Goal: Find specific page/section: Find specific page/section

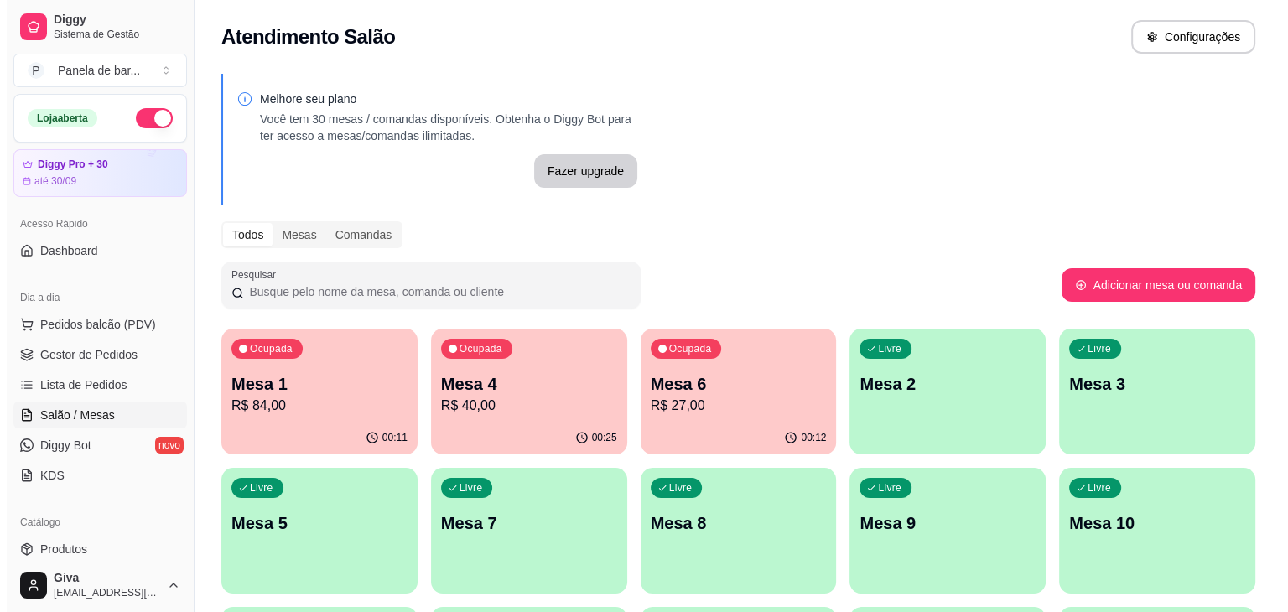
scroll to position [54, 0]
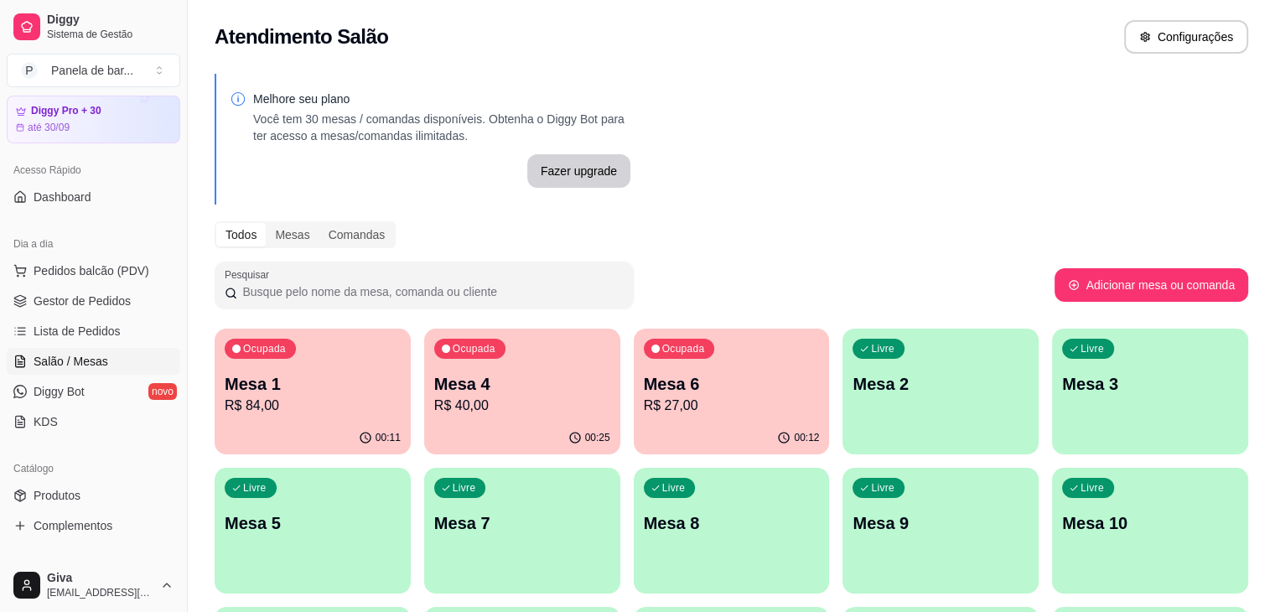
click at [75, 482] on link "Produtos" at bounding box center [94, 495] width 174 height 27
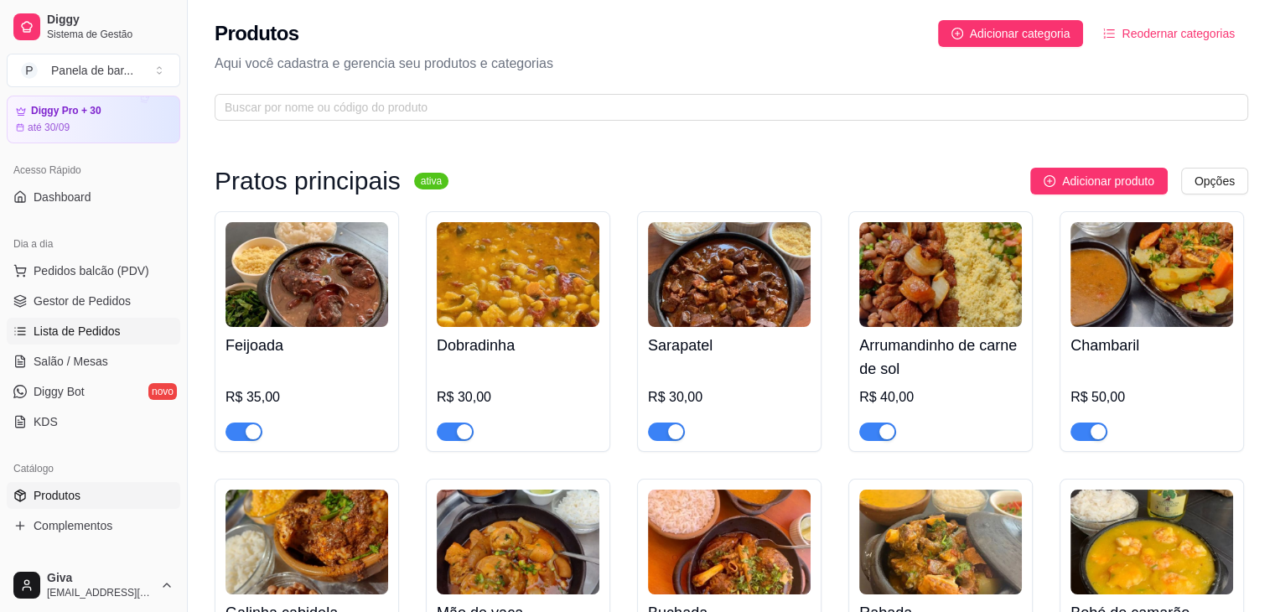
click at [74, 329] on span "Lista de Pedidos" at bounding box center [77, 331] width 87 height 17
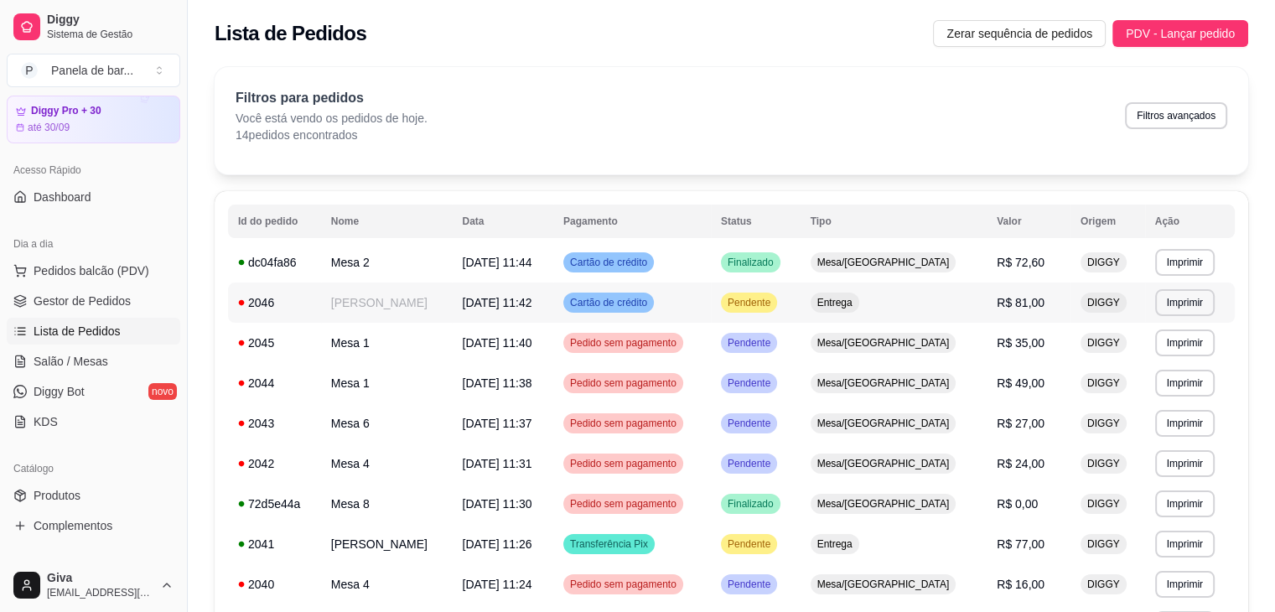
click at [856, 303] on span "Entrega" at bounding box center [835, 302] width 42 height 13
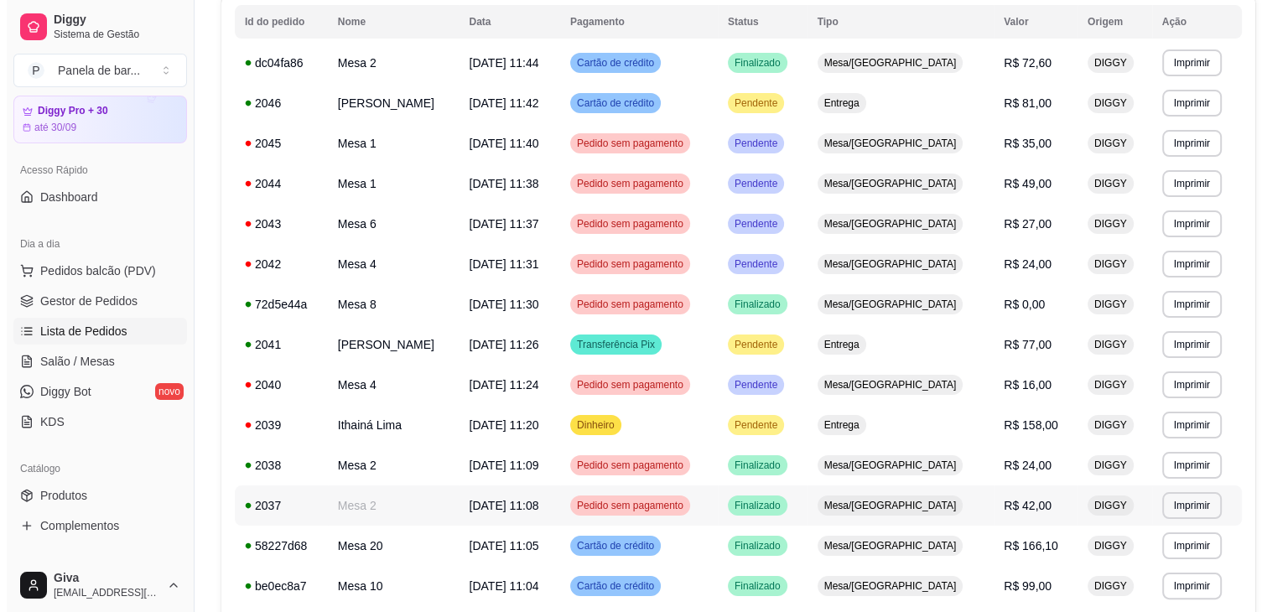
scroll to position [211, 0]
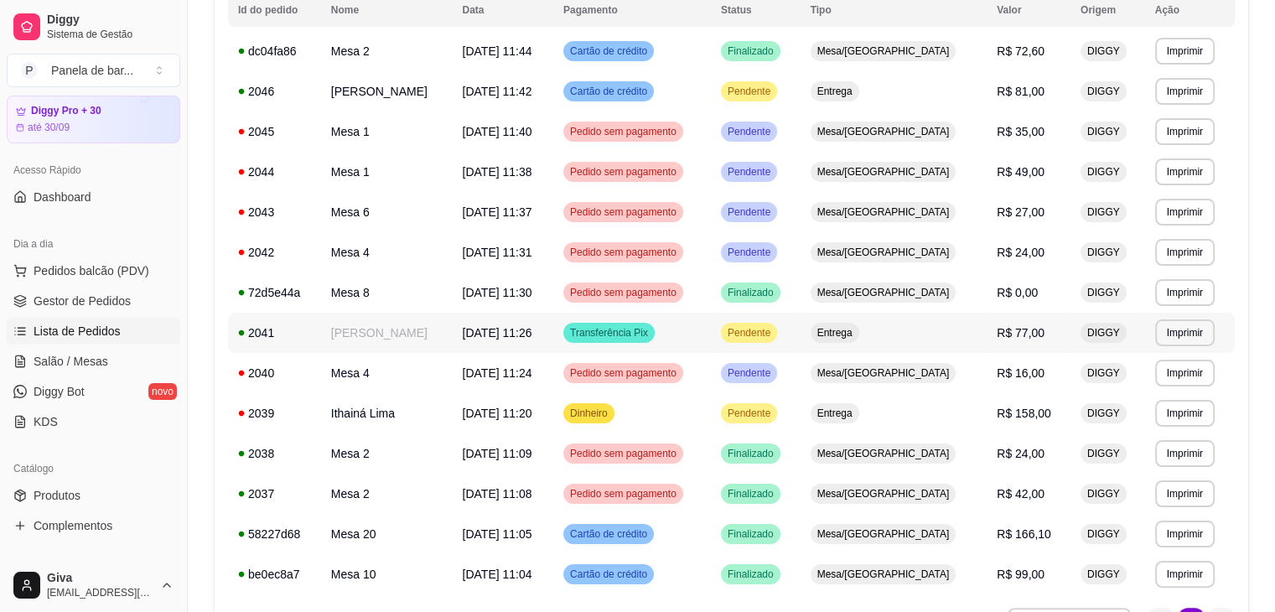
click at [791, 316] on td "Pendente" at bounding box center [756, 333] width 90 height 40
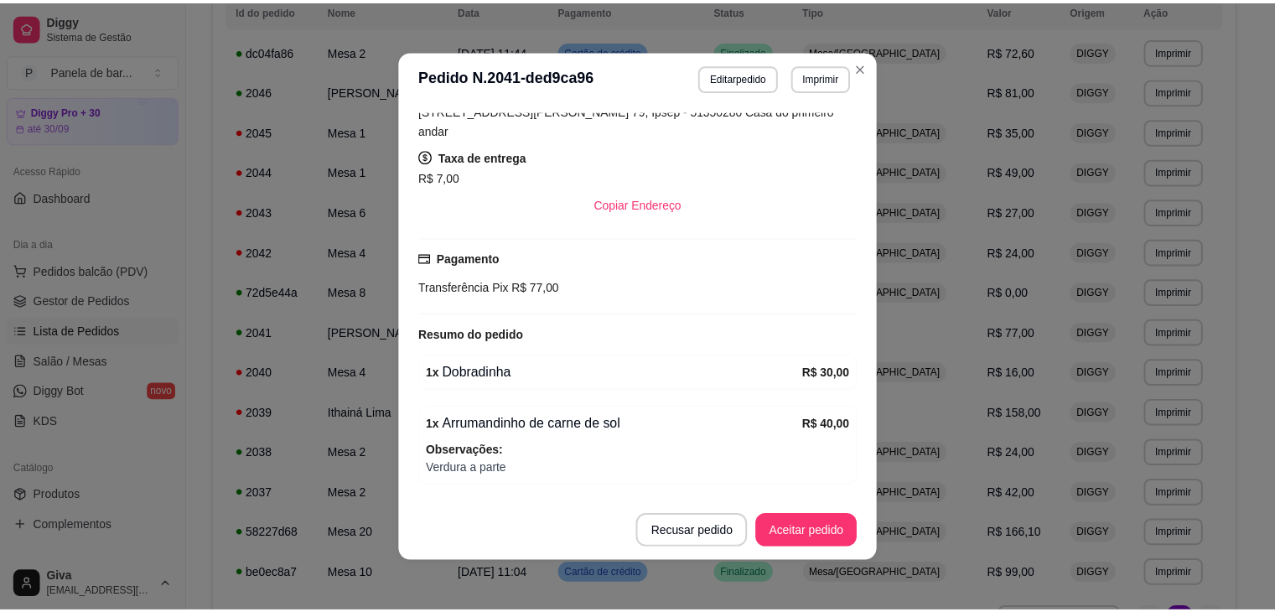
scroll to position [360, 0]
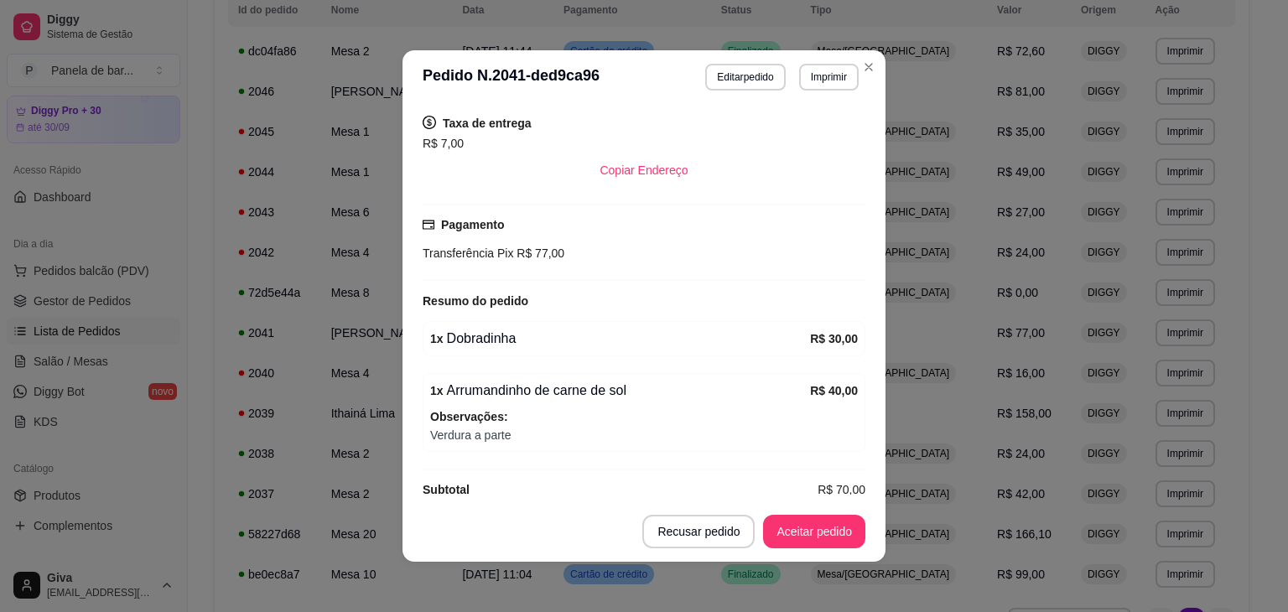
click at [864, 54] on div "**********" at bounding box center [644, 306] width 1288 height 612
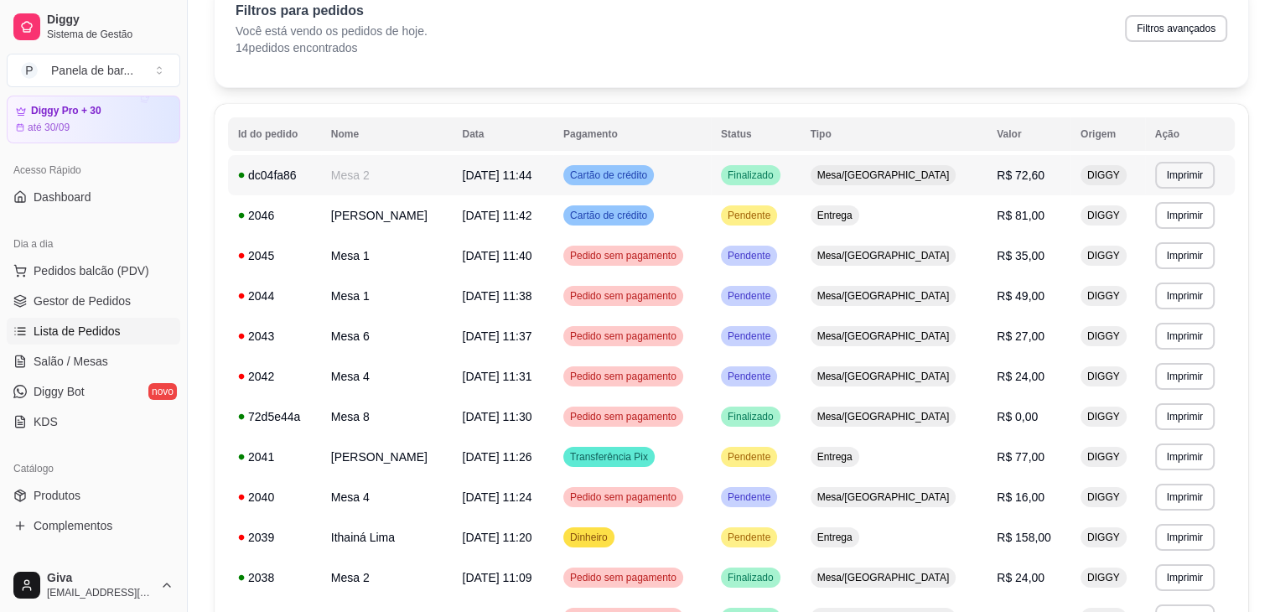
scroll to position [0, 0]
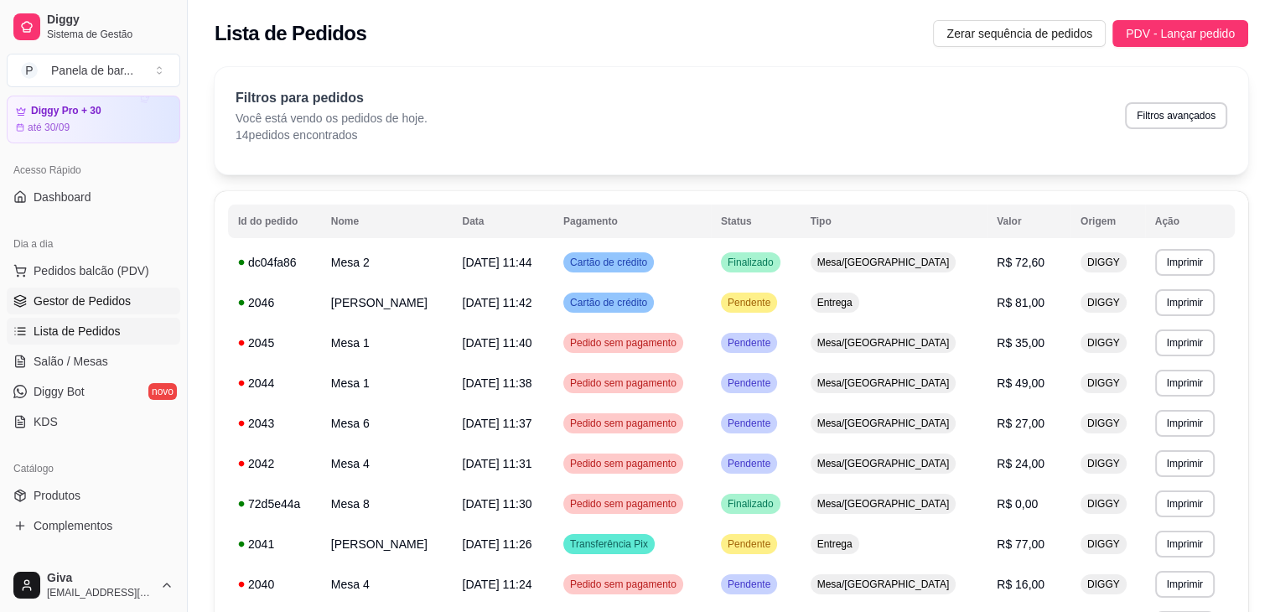
click at [84, 303] on span "Gestor de Pedidos" at bounding box center [82, 301] width 97 height 17
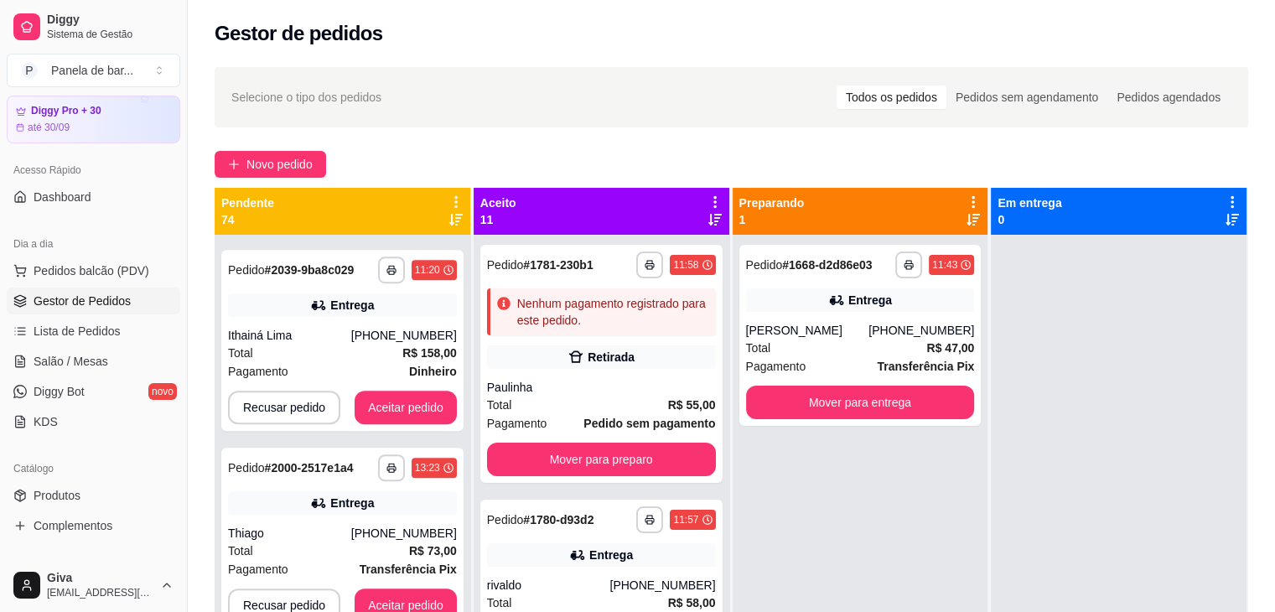
scroll to position [1289, 0]
click at [451, 199] on div "Pendente 74" at bounding box center [342, 211] width 242 height 34
click at [70, 360] on span "Salão / Mesas" at bounding box center [71, 361] width 75 height 17
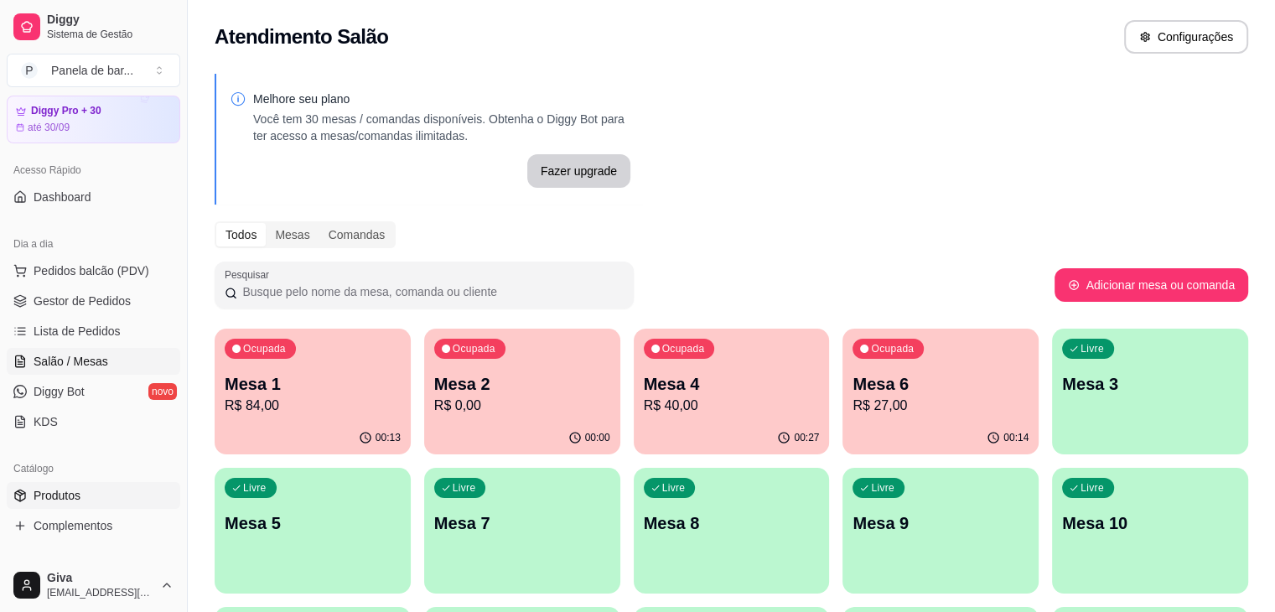
click at [95, 495] on link "Produtos" at bounding box center [94, 495] width 174 height 27
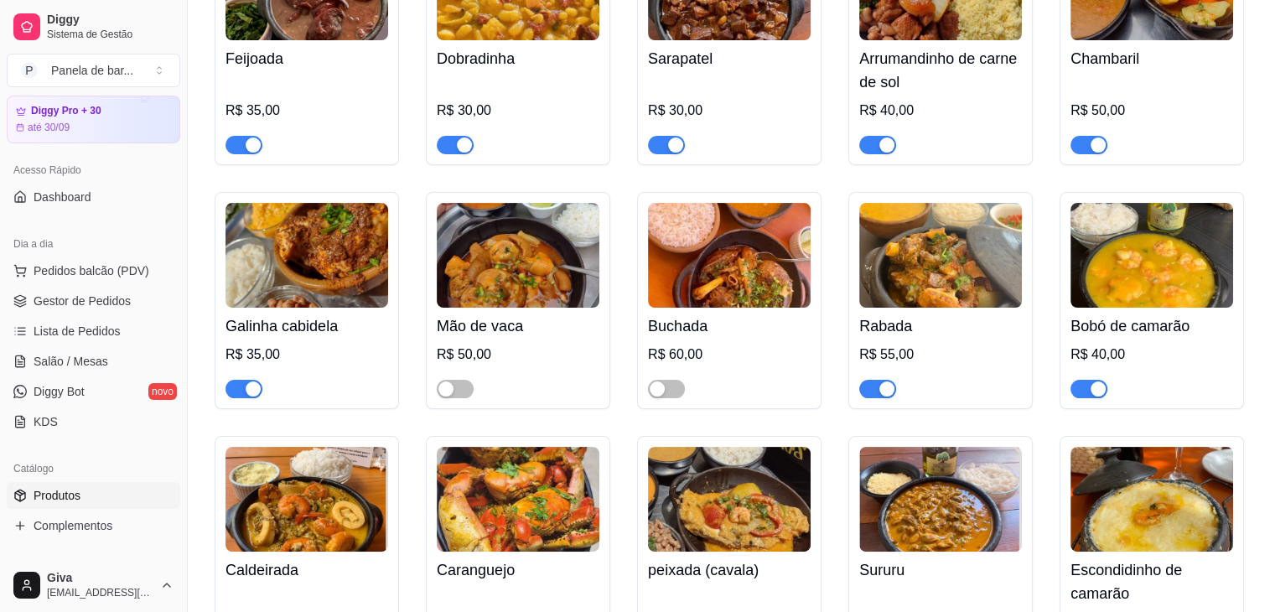
scroll to position [290, 0]
